Goal: Navigation & Orientation: Find specific page/section

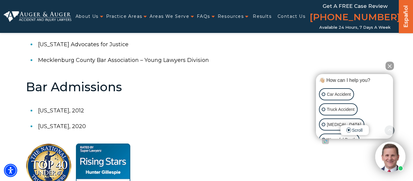
scroll to position [393, 0]
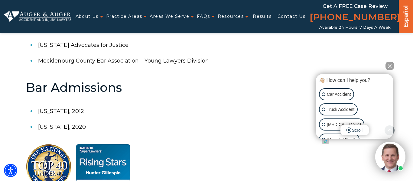
click at [38, 15] on img at bounding box center [38, 16] width 68 height 10
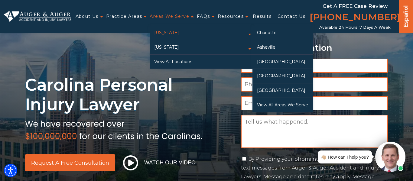
click at [171, 30] on link "[US_STATE]" at bounding box center [201, 33] width 103 height 14
click at [274, 103] on link "View All Areas We Serve" at bounding box center [283, 105] width 61 height 14
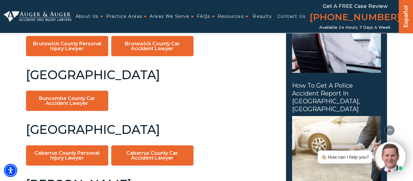
scroll to position [366, 0]
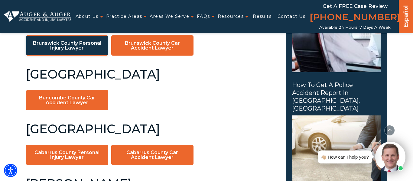
click at [77, 46] on link "Brunswick County Personal Injury Lawyer" at bounding box center [67, 45] width 82 height 20
